Goal: Information Seeking & Learning: Learn about a topic

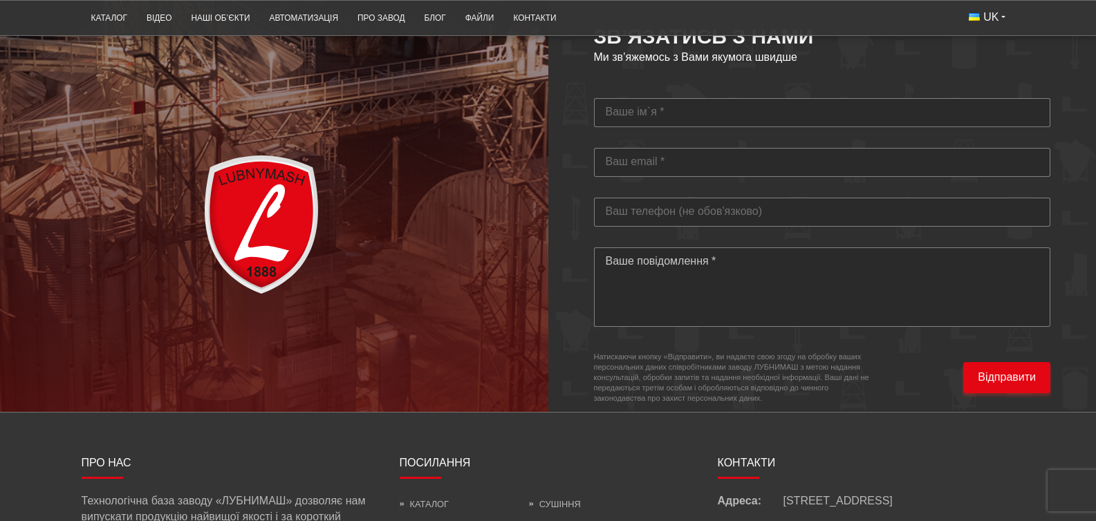
click at [404, 520] on link "Про нас" at bounding box center [425, 525] width 50 height 10
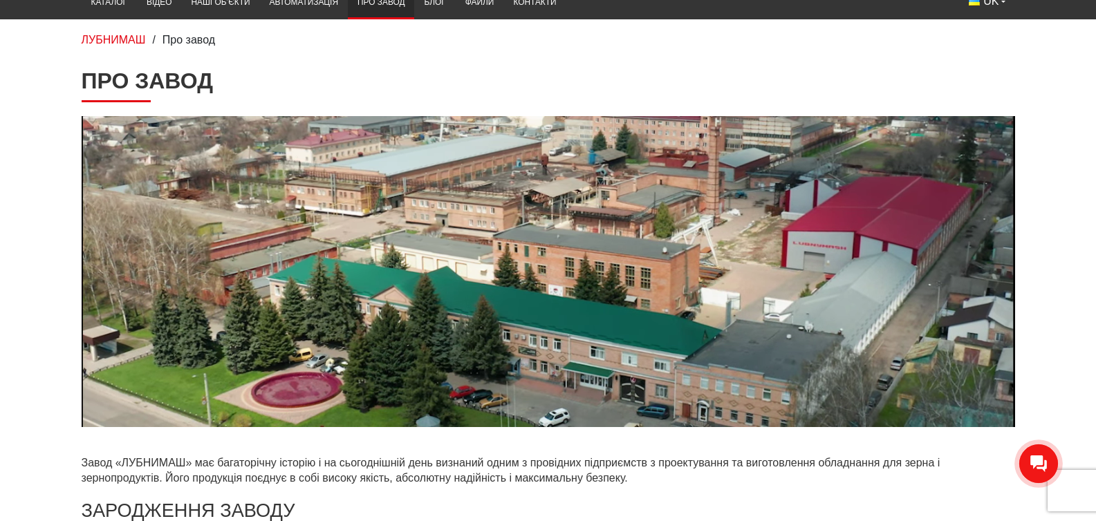
scroll to position [83, 0]
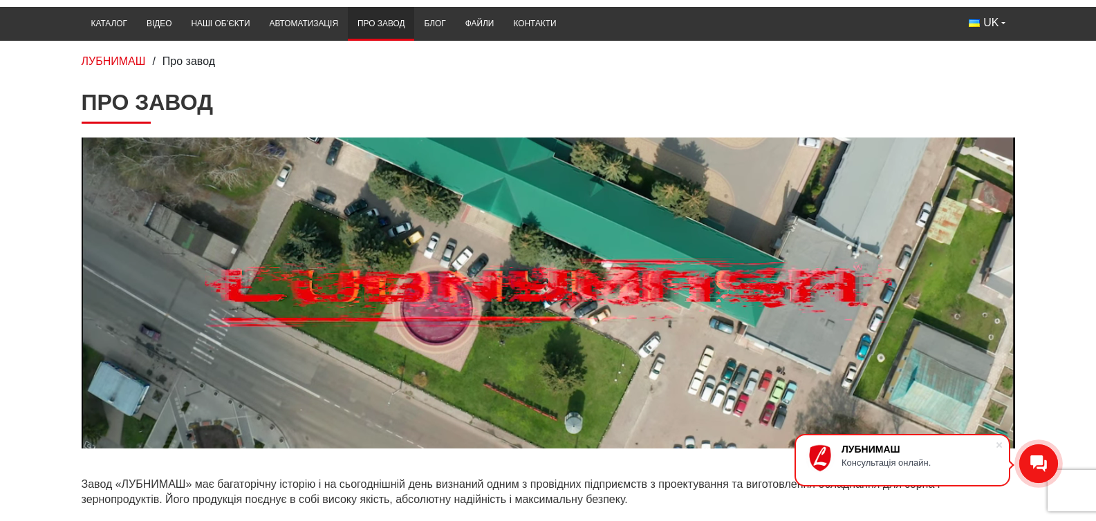
click at [958, 447] on div "ЛУБНИМАШ" at bounding box center [919, 449] width 154 height 11
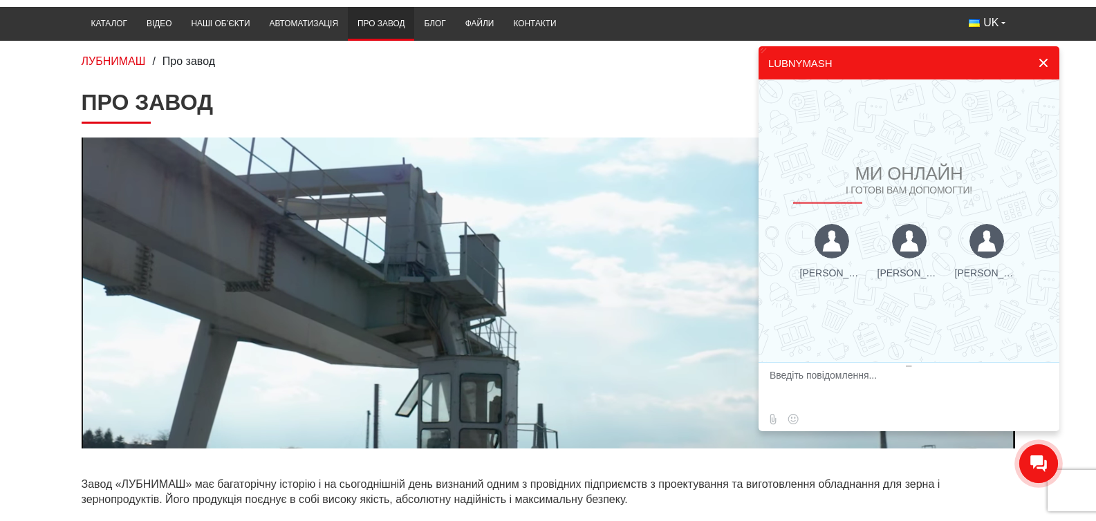
click at [1040, 64] on button at bounding box center [1043, 62] width 25 height 33
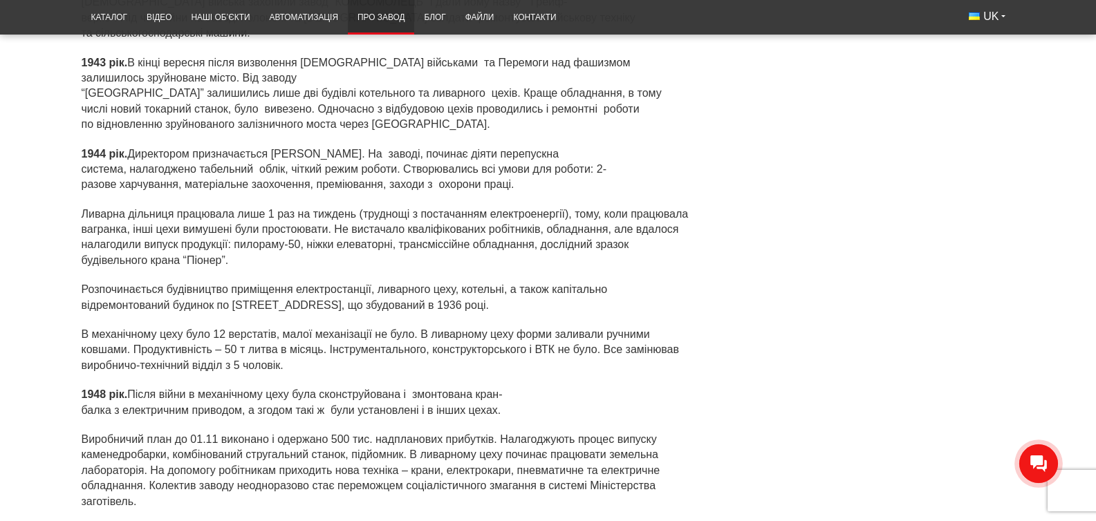
scroll to position [1909, 0]
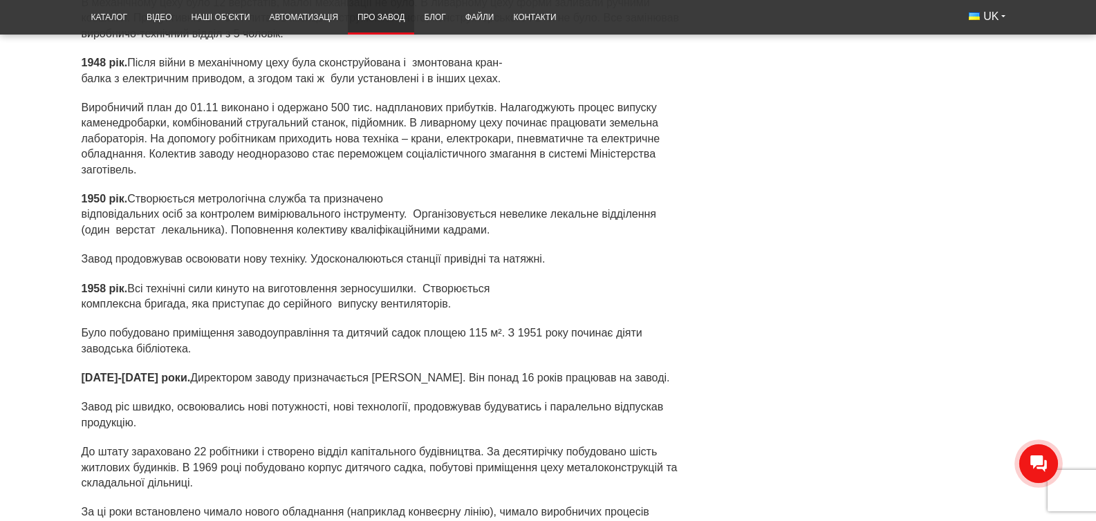
drag, startPoint x: 136, startPoint y: 362, endPoint x: 21, endPoint y: 376, distance: 115.7
click at [71, 376] on div "Про завод Завод «ЛУБНИМАШ» має багаторічну історію і на сьогоднішній день визна…" at bounding box center [548, 204] width 954 height 3882
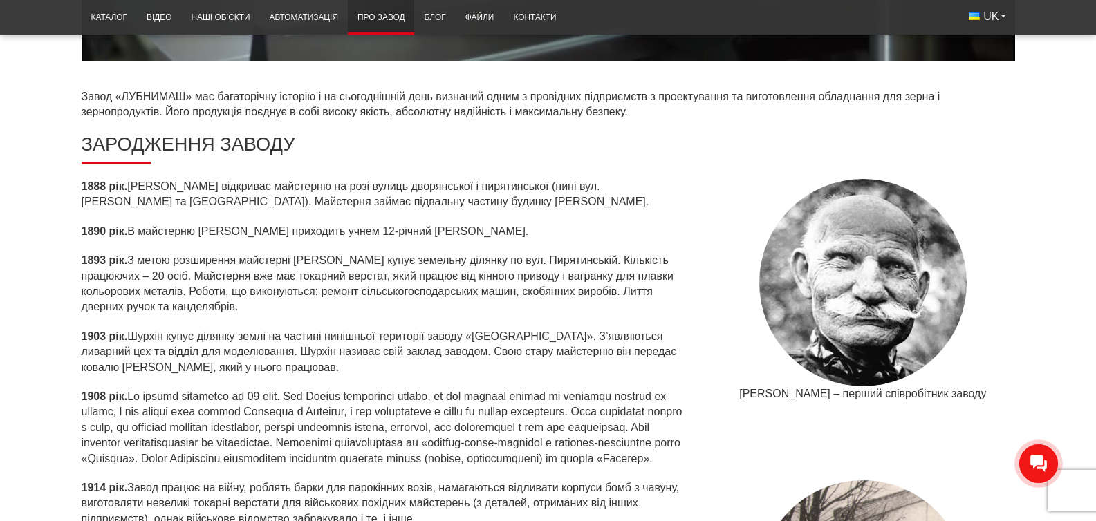
scroll to position [0, 0]
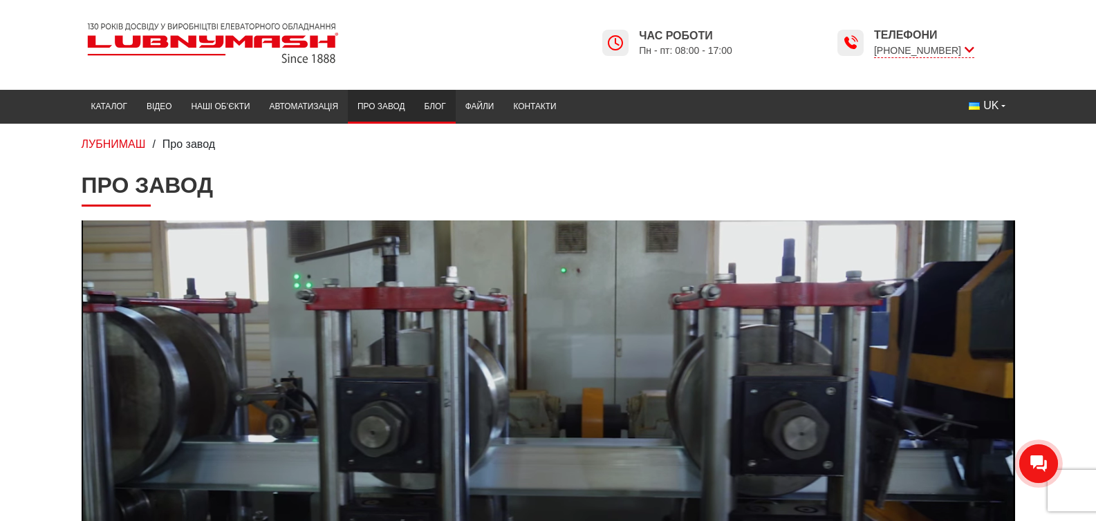
click at [414, 109] on link "Блог" at bounding box center [434, 106] width 41 height 27
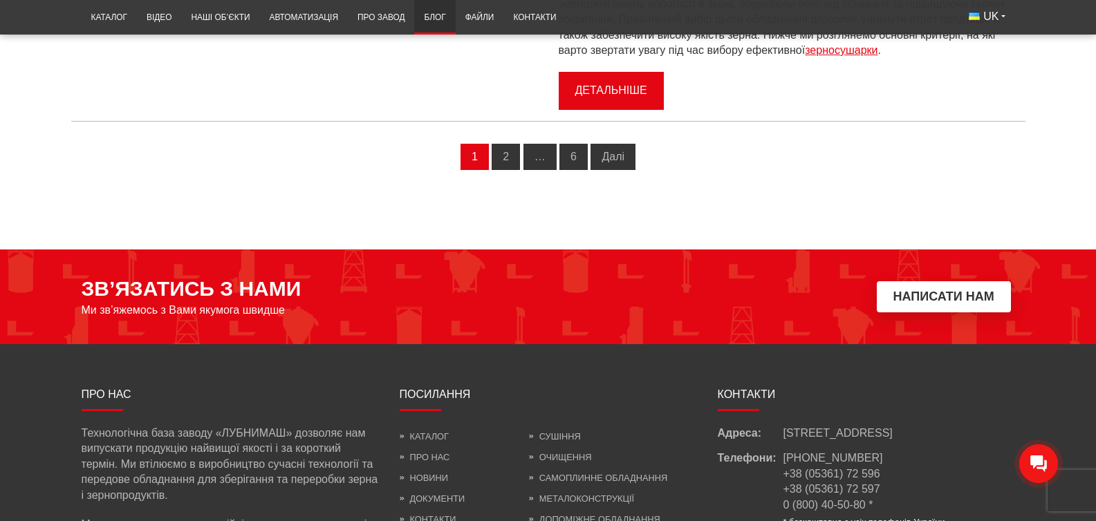
scroll to position [1743, 0]
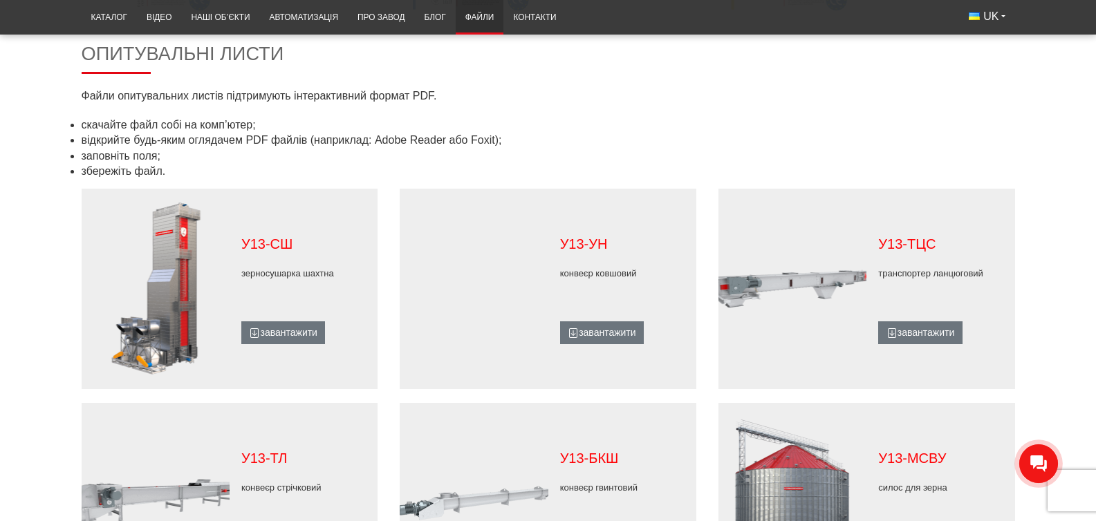
scroll to position [664, 0]
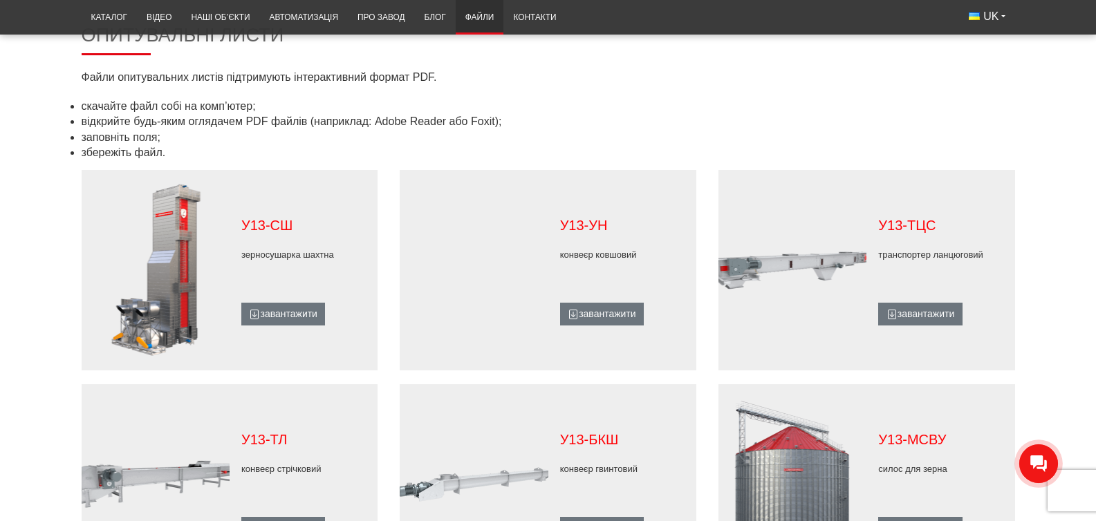
drag, startPoint x: 485, startPoint y: 259, endPoint x: 488, endPoint y: 296, distance: 36.7
click at [484, 299] on figure at bounding box center [474, 270] width 148 height 173
click at [470, 280] on figure at bounding box center [474, 270] width 148 height 173
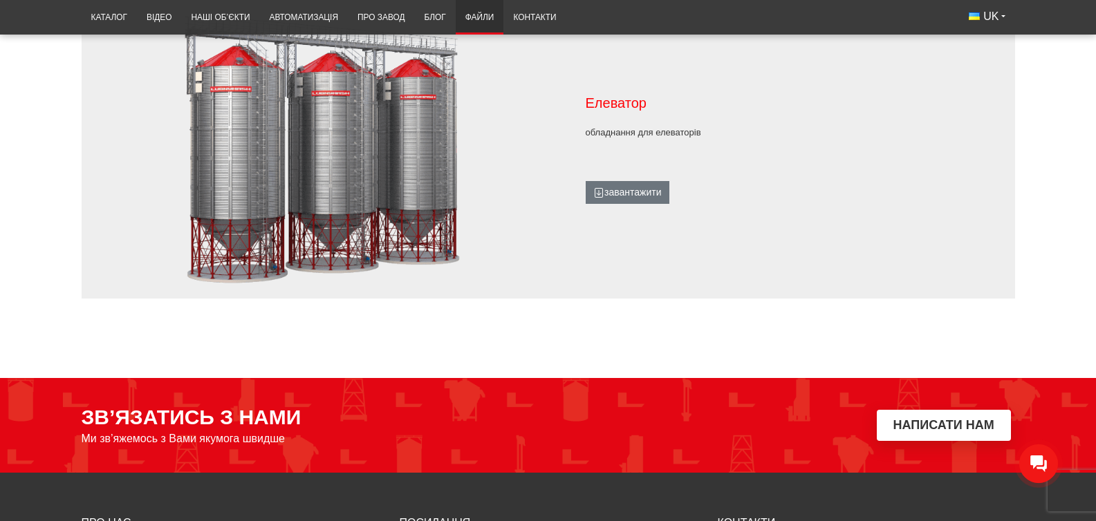
scroll to position [1328, 0]
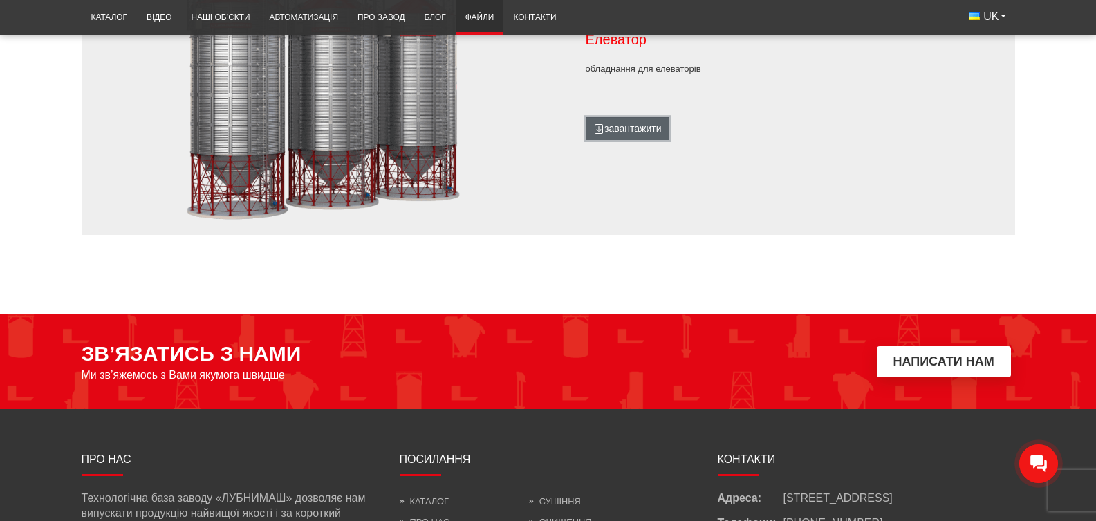
click at [641, 141] on link "завантажити" at bounding box center [628, 130] width 84 height 24
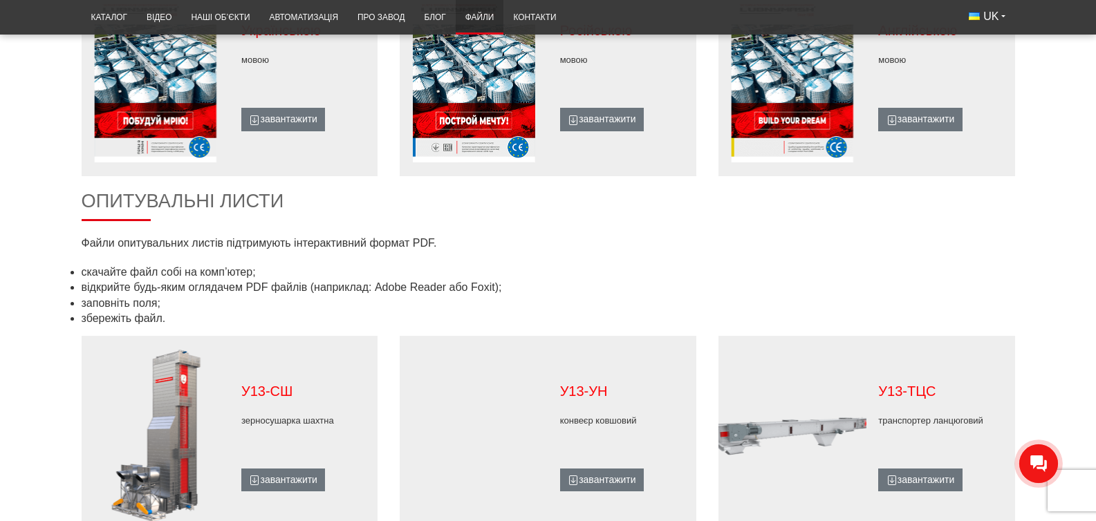
scroll to position [415, 0]
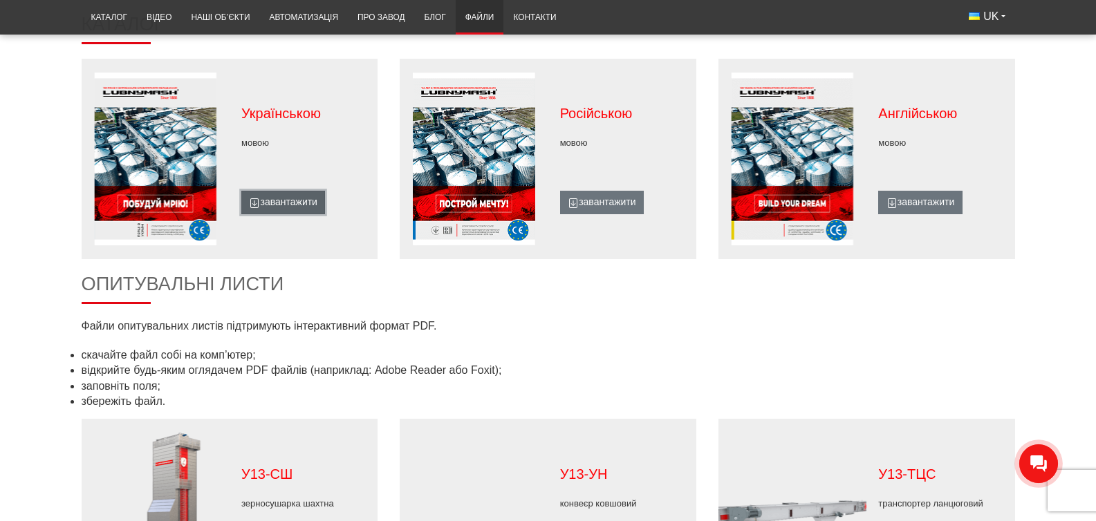
click at [241, 208] on link "завантажити" at bounding box center [283, 203] width 84 height 24
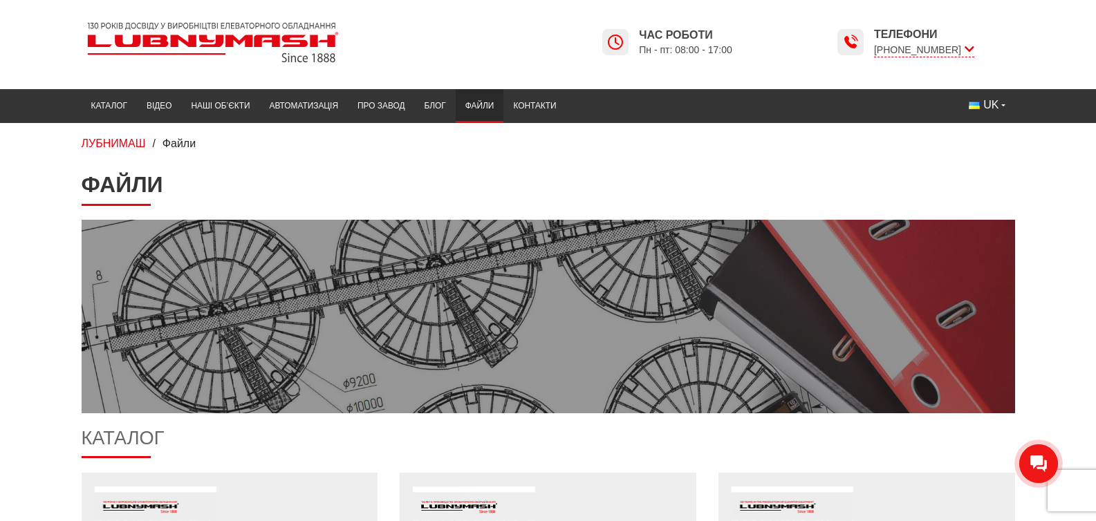
scroll to position [0, 0]
click at [503, 116] on link "Контакти" at bounding box center [534, 106] width 62 height 27
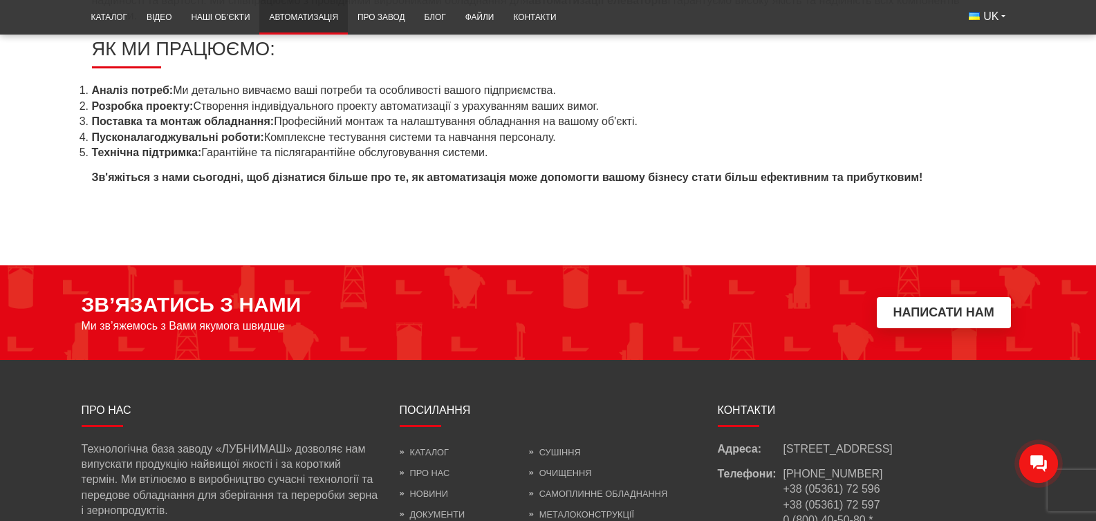
scroll to position [1202, 0]
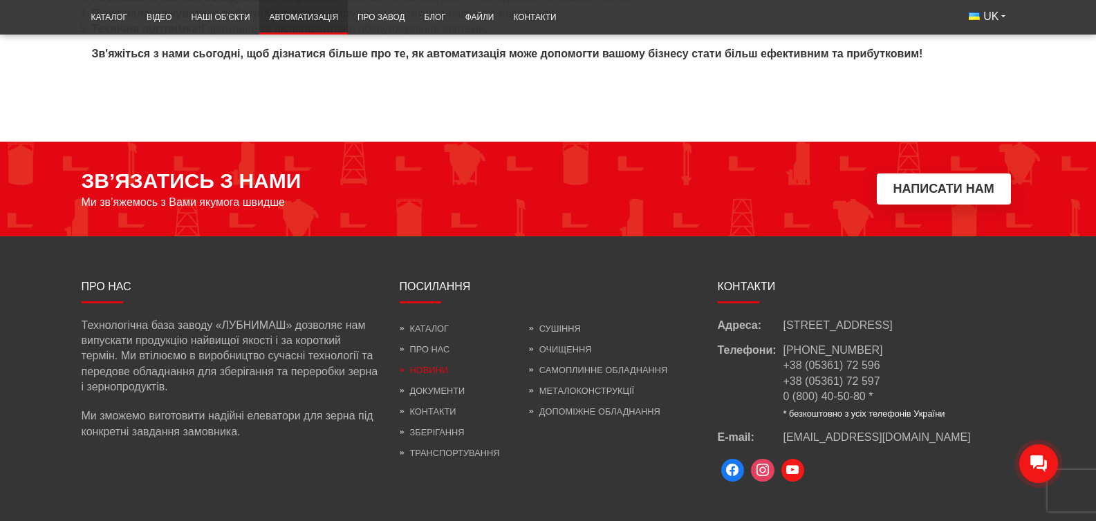
click at [407, 365] on link "Новини" at bounding box center [424, 370] width 48 height 10
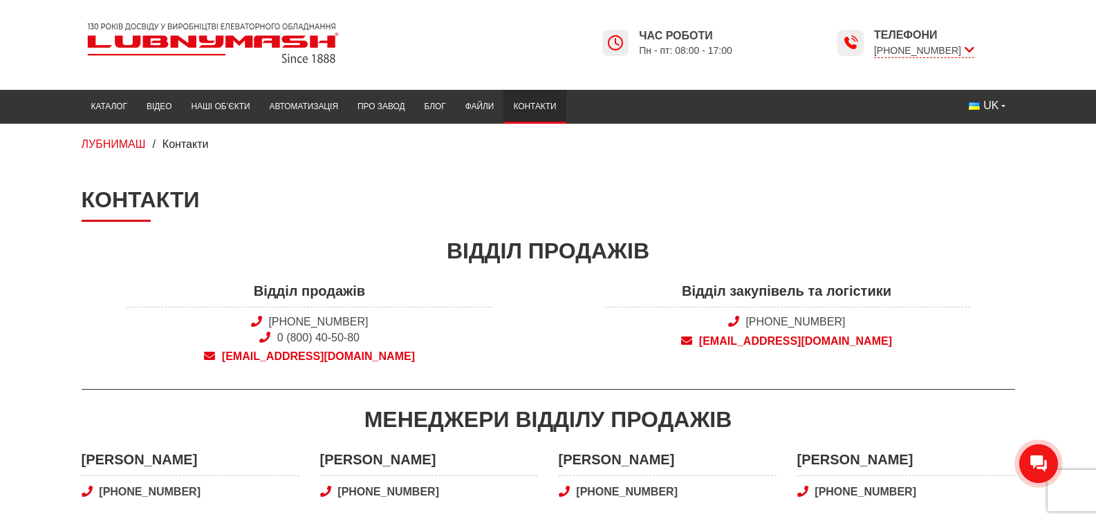
click at [225, 42] on img at bounding box center [213, 43] width 263 height 52
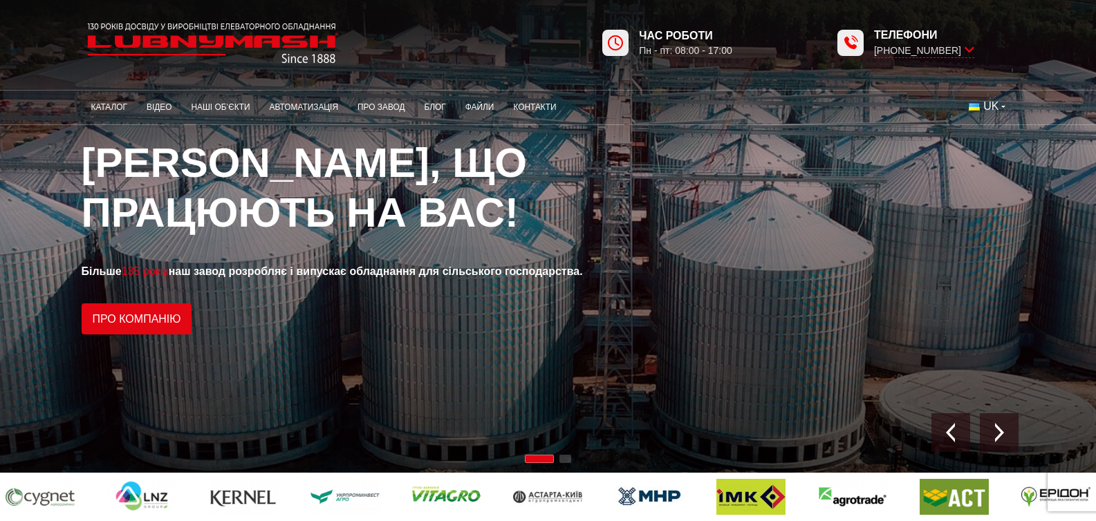
click at [624, 39] on img at bounding box center [615, 43] width 17 height 17
drag, startPoint x: 703, startPoint y: 43, endPoint x: 871, endPoint y: 55, distance: 167.8
click at [732, 52] on div "Час роботи Пн - пт: 08:00 - 17:00" at bounding box center [685, 42] width 93 height 33
click at [974, 53] on span "[PHONE_NUMBER]" at bounding box center [924, 51] width 100 height 15
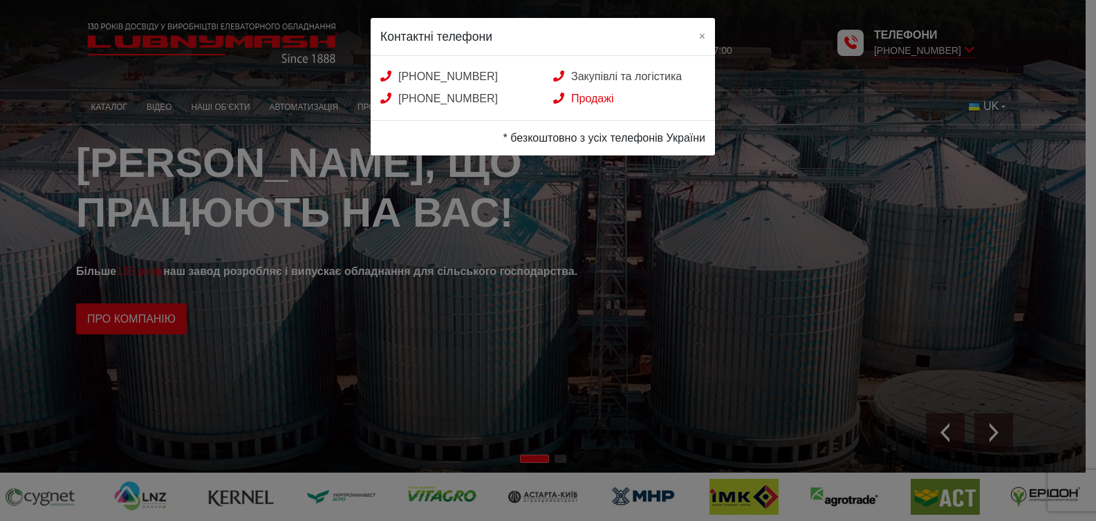
click at [588, 104] on link "Продажі" at bounding box center [583, 99] width 60 height 12
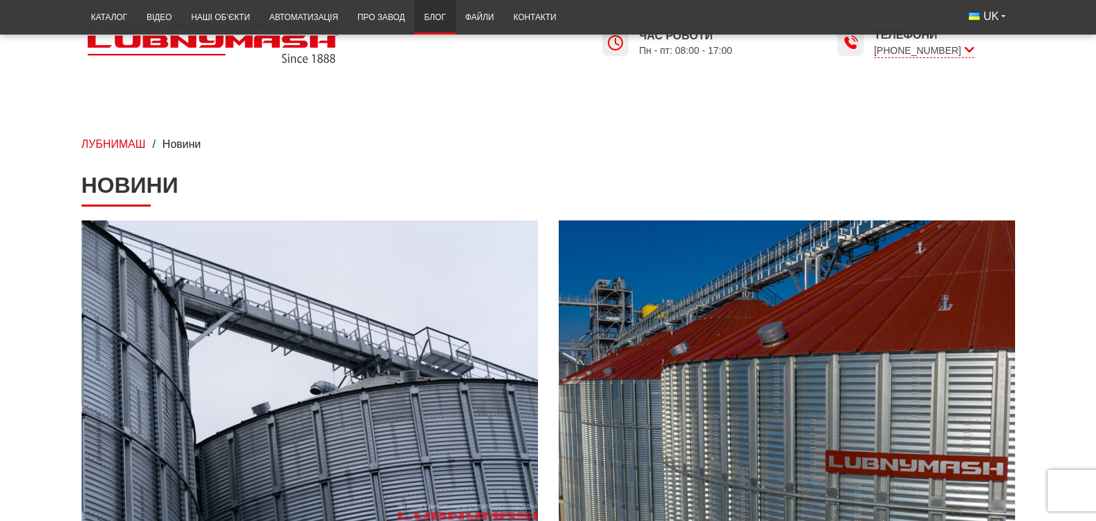
scroll to position [332, 0]
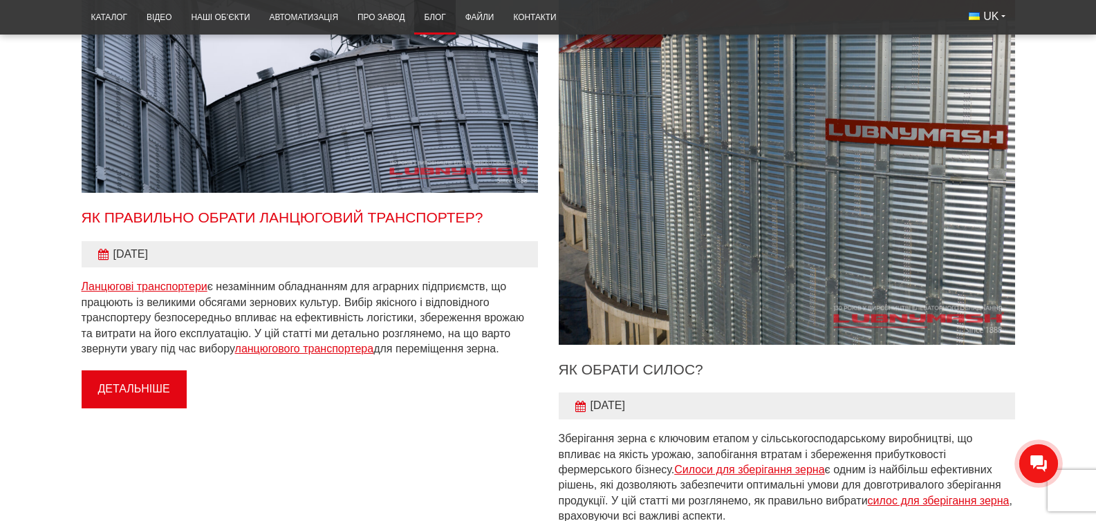
click at [344, 225] on link "Як правильно обрати ланцюговий транспортер?" at bounding box center [283, 218] width 402 height 16
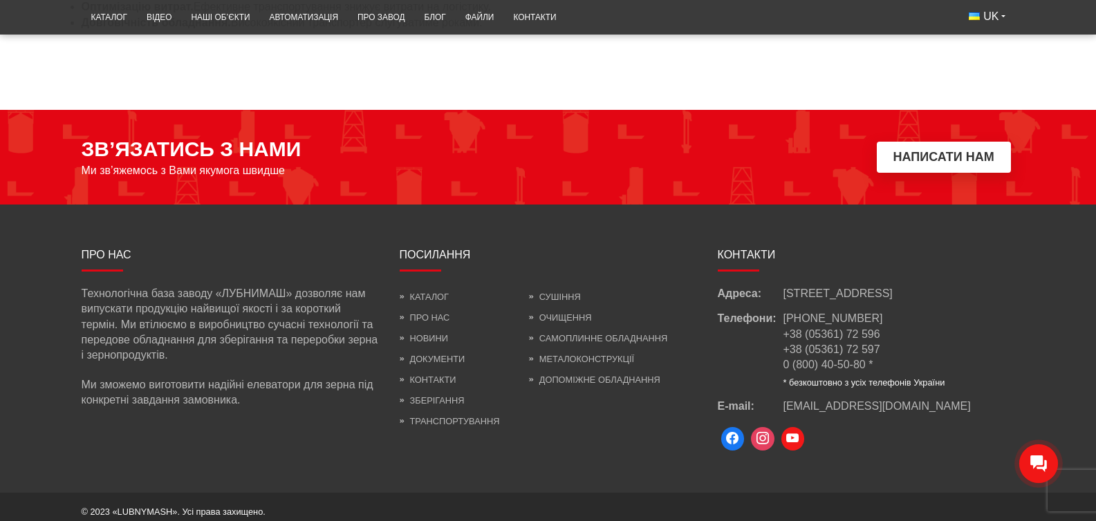
scroll to position [2118, 0]
